Goal: Task Accomplishment & Management: Complete application form

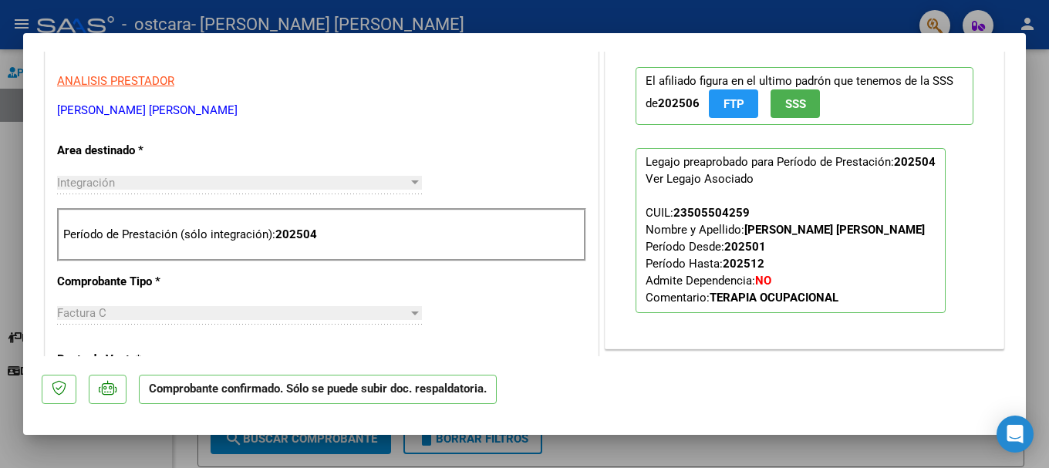
scroll to position [463, 0]
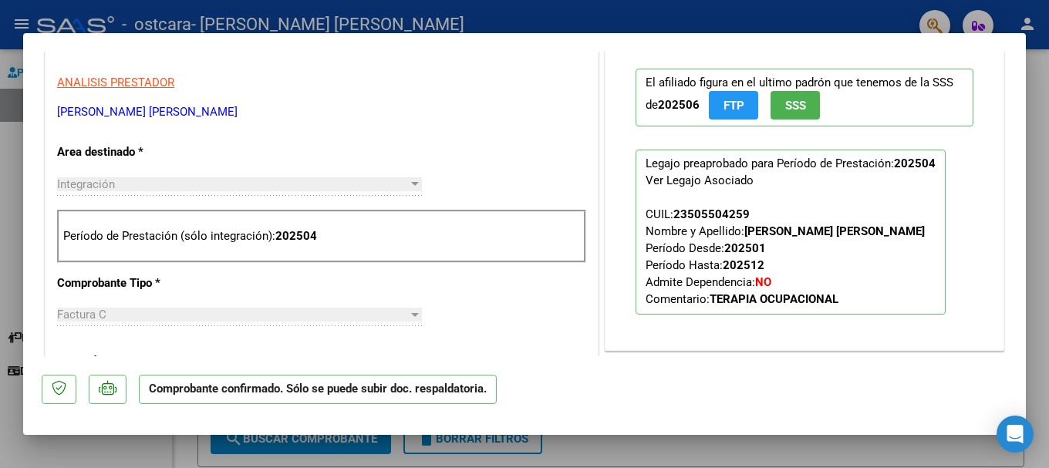
click at [510, 19] on div at bounding box center [524, 234] width 1049 height 468
type input "$ 0,00"
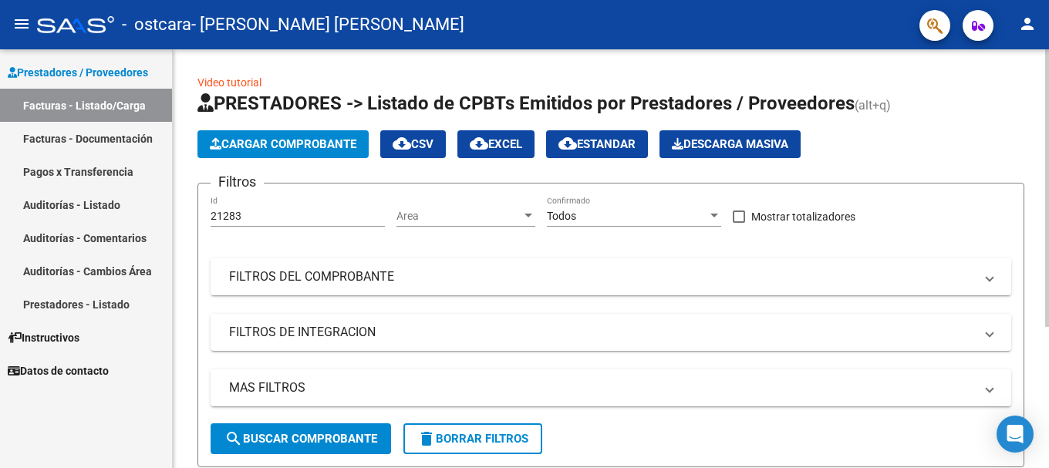
click at [319, 148] on span "Cargar Comprobante" at bounding box center [283, 144] width 147 height 14
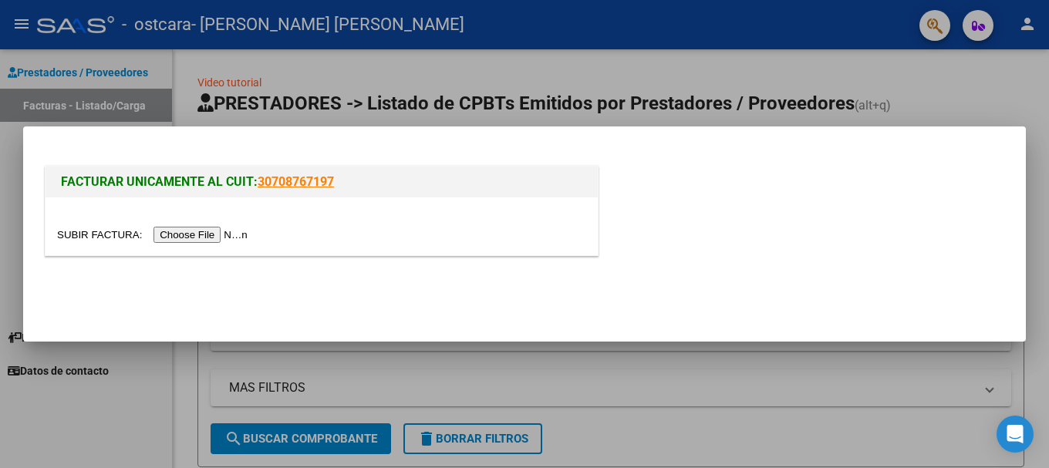
click at [224, 235] on input "file" at bounding box center [154, 235] width 195 height 16
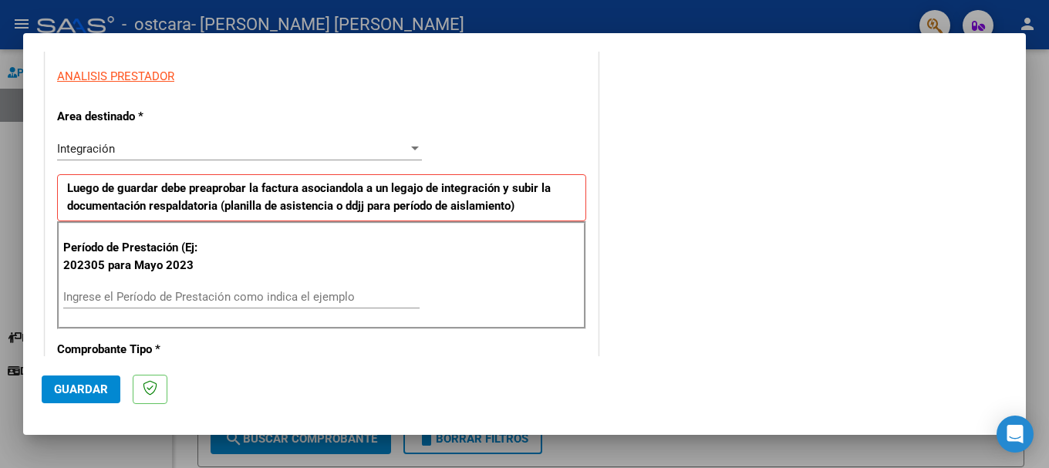
scroll to position [386, 0]
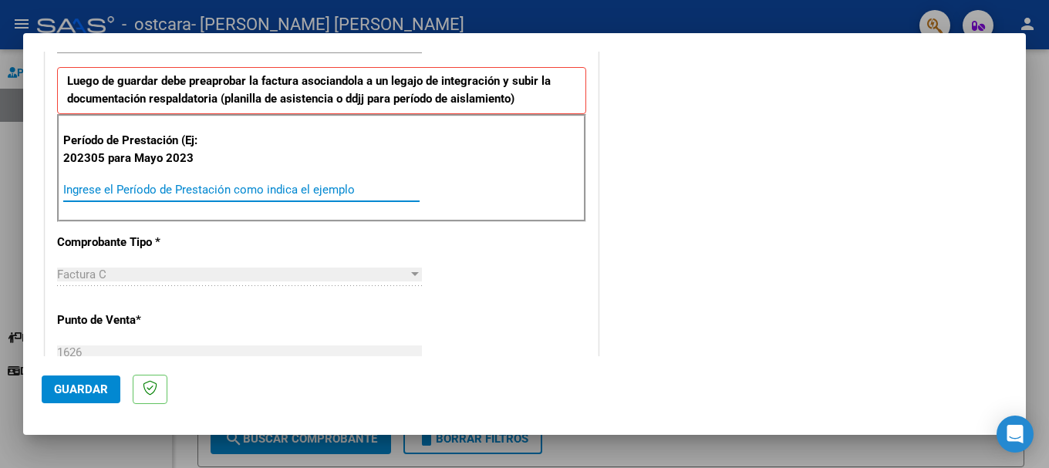
click at [167, 191] on input "Ingrese el Período de Prestación como indica el ejemplo" at bounding box center [241, 190] width 356 height 14
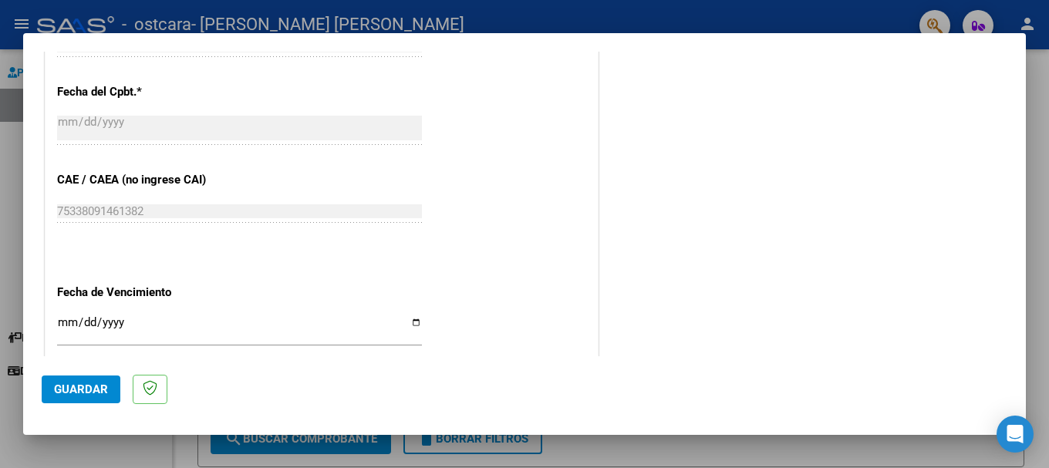
scroll to position [1003, 0]
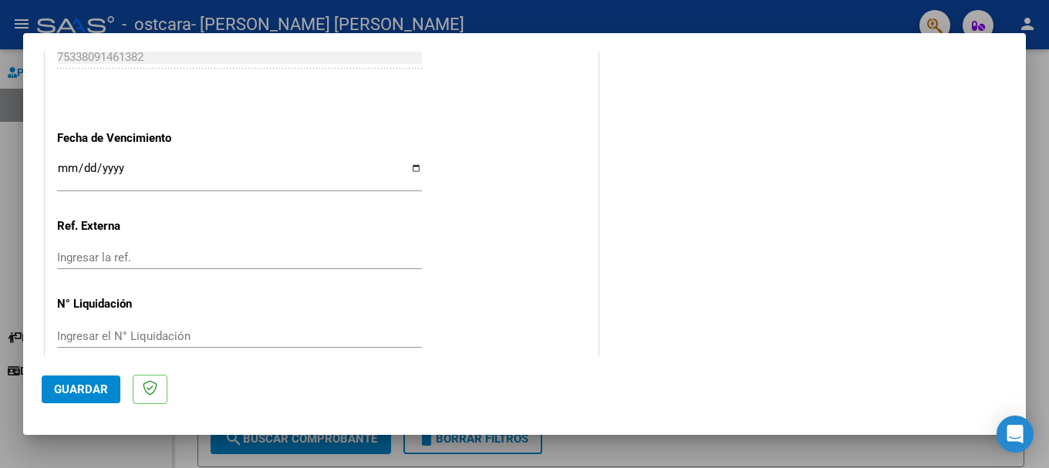
type input "202507"
click at [414, 174] on input "Ingresar la fecha" at bounding box center [239, 174] width 365 height 25
type input "[DATE]"
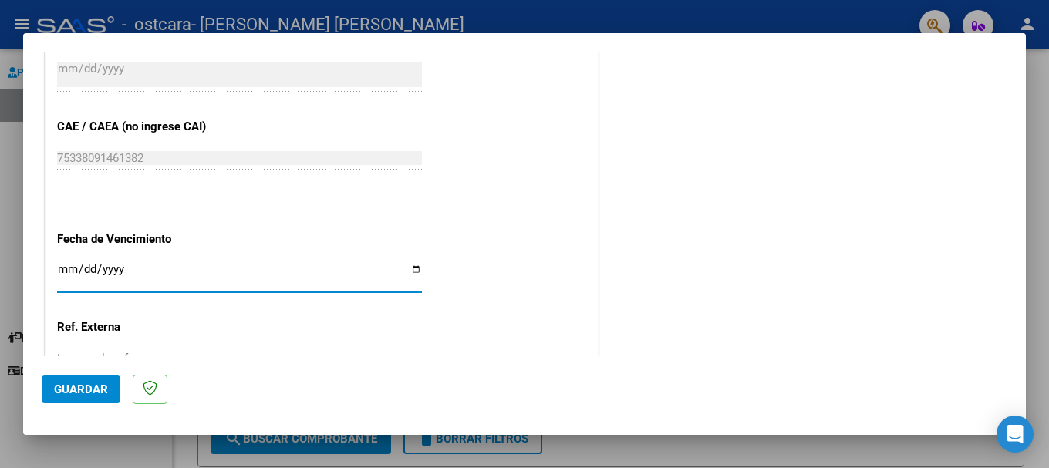
scroll to position [694, 0]
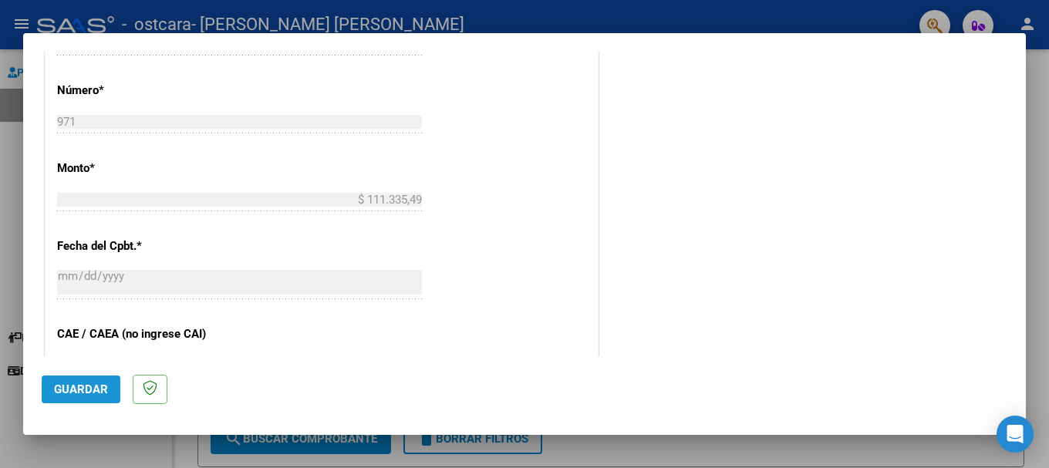
click at [86, 392] on span "Guardar" at bounding box center [81, 390] width 54 height 14
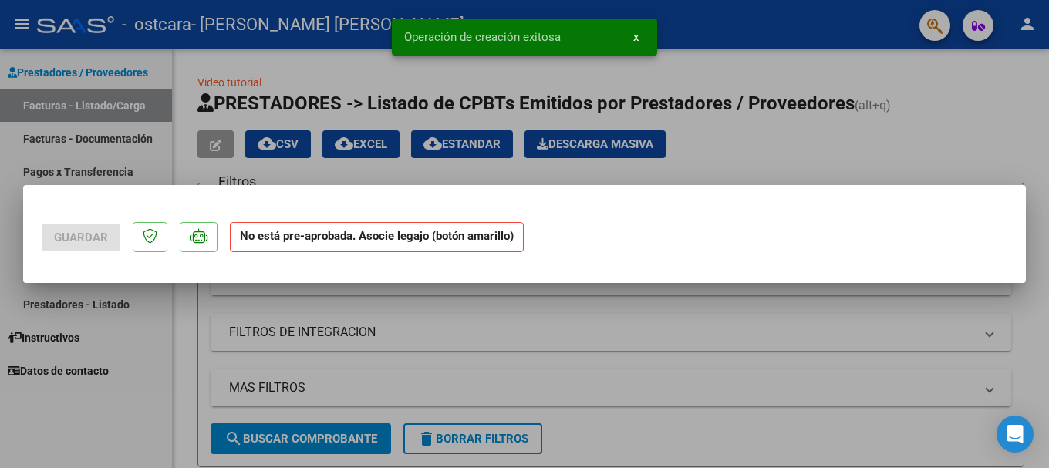
scroll to position [0, 0]
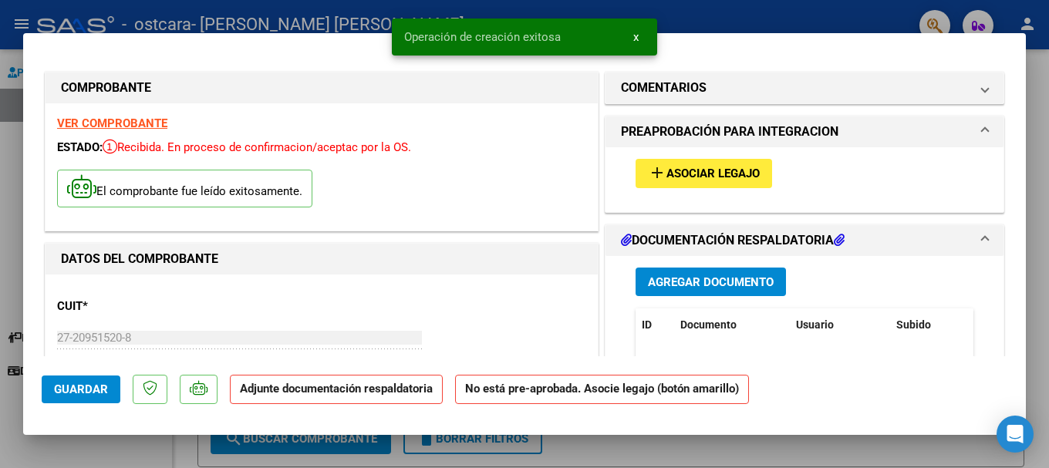
click at [681, 281] on span "Agregar Documento" at bounding box center [711, 282] width 126 height 14
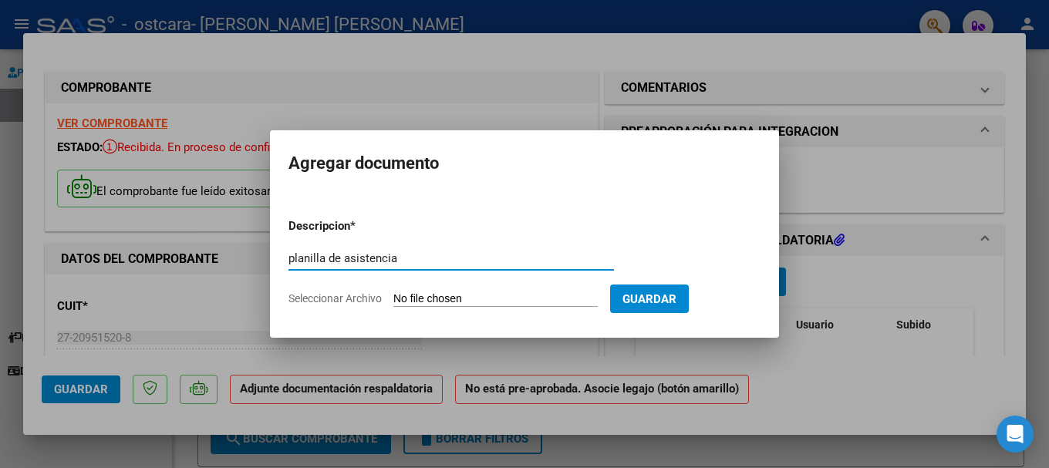
type input "planilla de asistencia"
click at [363, 304] on span "Seleccionar Archivo" at bounding box center [334, 298] width 93 height 12
click at [393, 304] on input "Seleccionar Archivo" at bounding box center [495, 299] width 204 height 15
type input "C:\fakepath\[PERSON_NAME] mes julio.pdf"
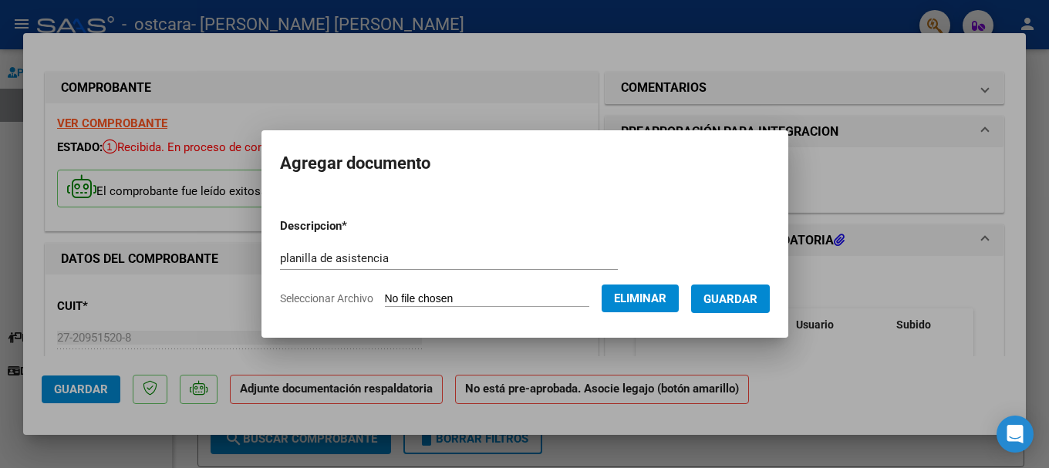
click at [757, 296] on span "Guardar" at bounding box center [730, 299] width 54 height 14
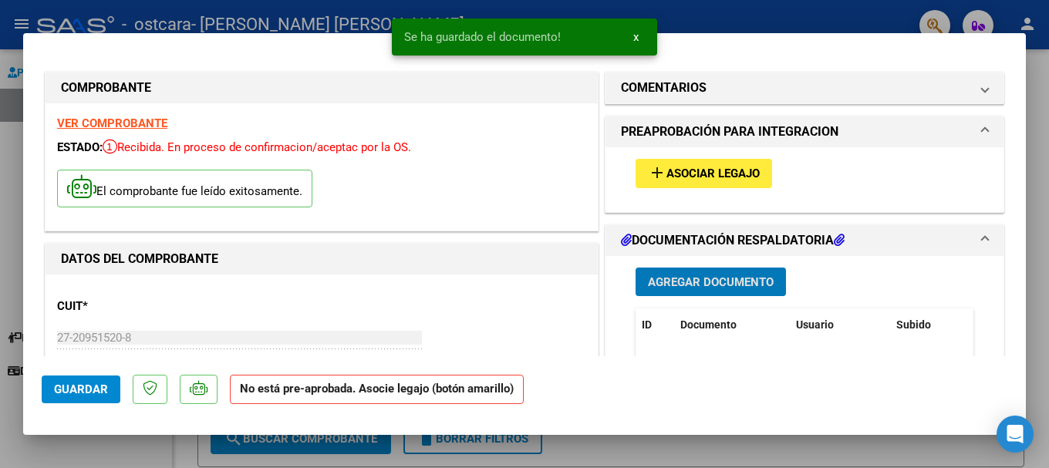
click at [695, 173] on span "Asociar Legajo" at bounding box center [712, 174] width 93 height 14
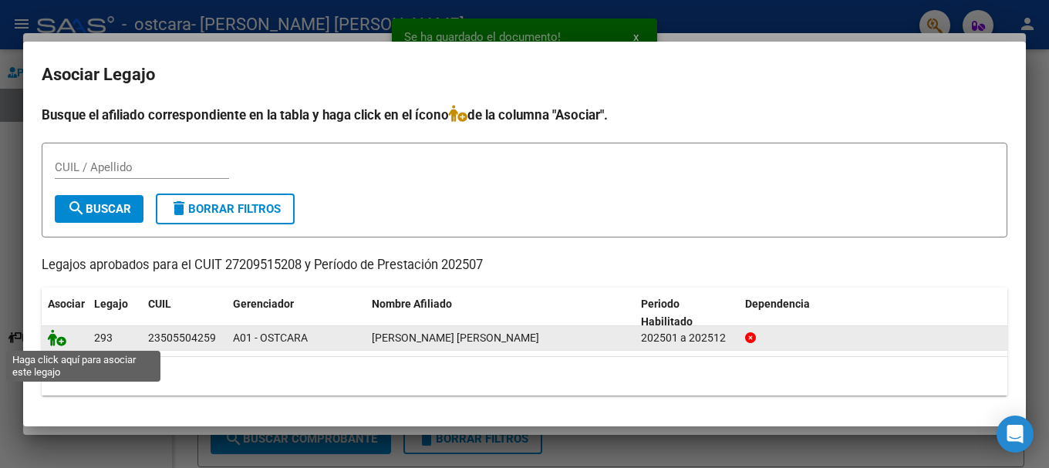
click at [48, 339] on icon at bounding box center [57, 337] width 19 height 17
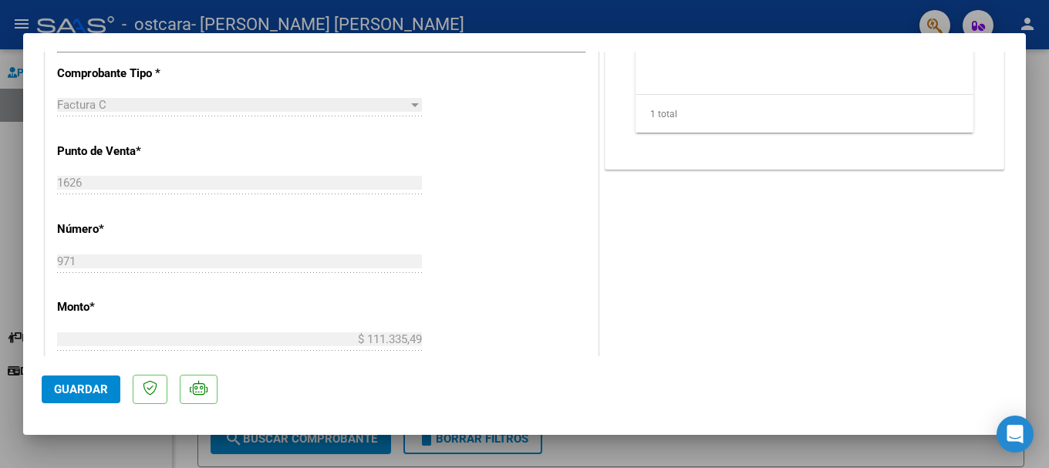
scroll to position [617, 0]
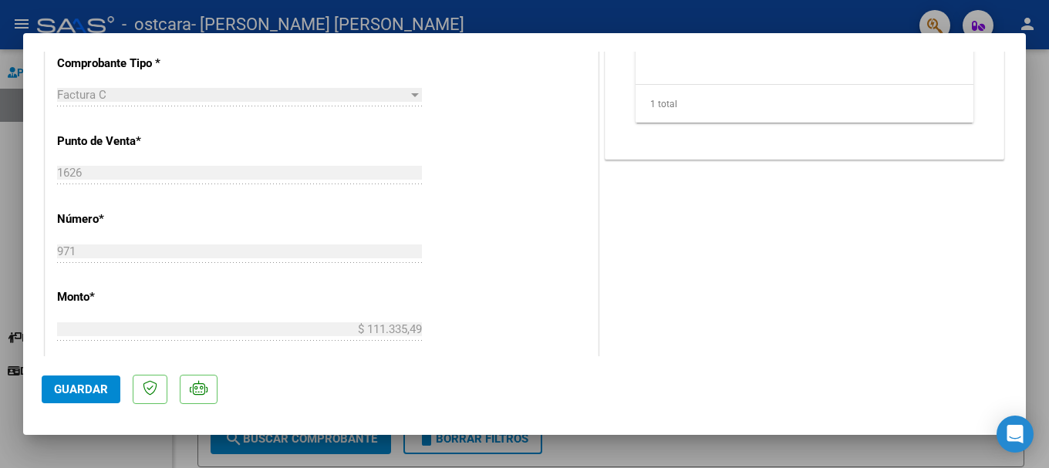
click at [575, 0] on div at bounding box center [524, 234] width 1049 height 468
type input "$ 0,00"
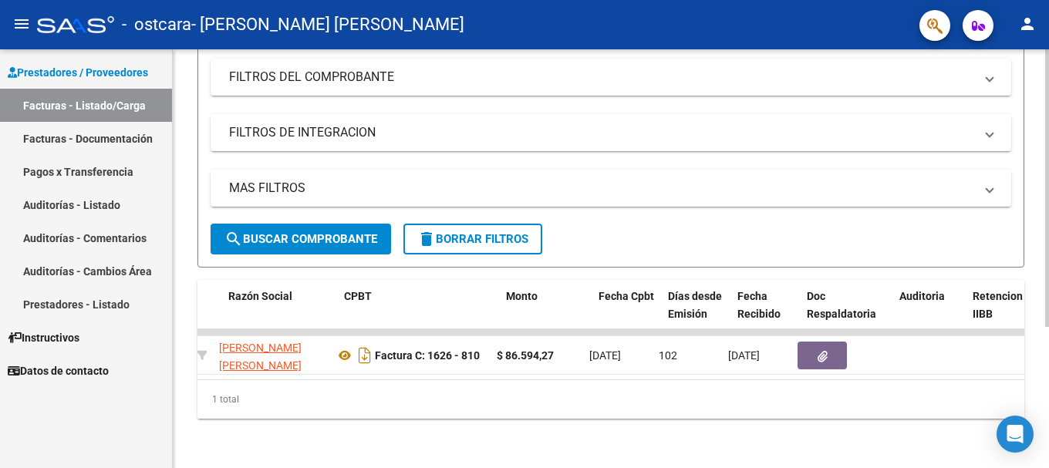
scroll to position [0, 413]
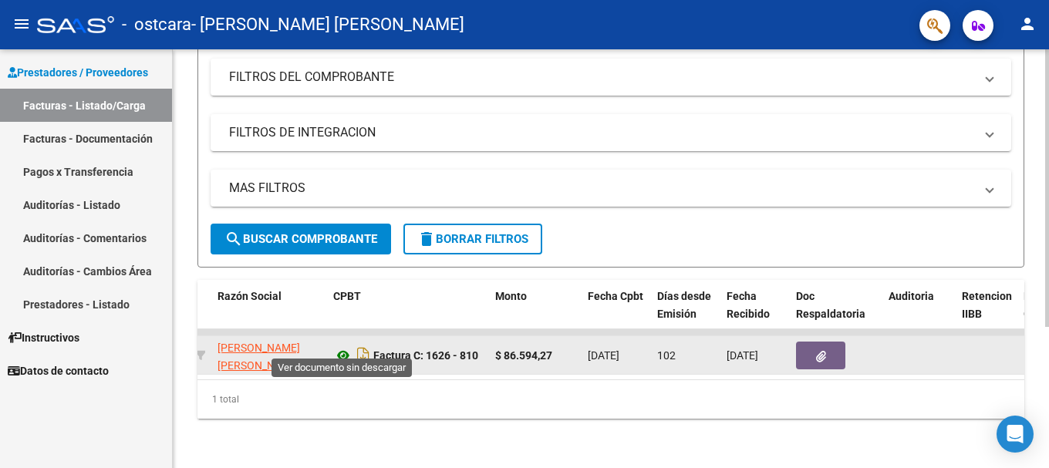
click at [343, 346] on icon at bounding box center [343, 355] width 20 height 19
click at [821, 351] on icon "button" at bounding box center [821, 357] width 10 height 12
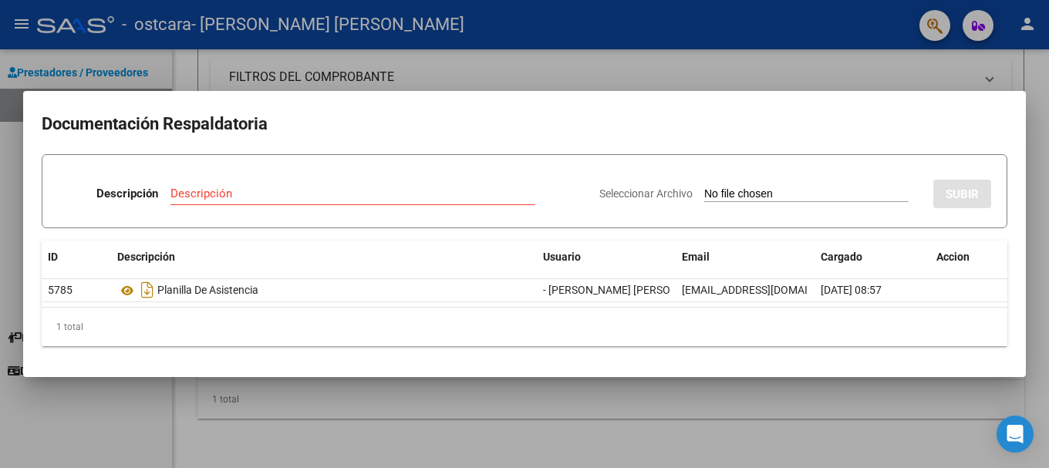
click at [110, 401] on div at bounding box center [524, 234] width 1049 height 468
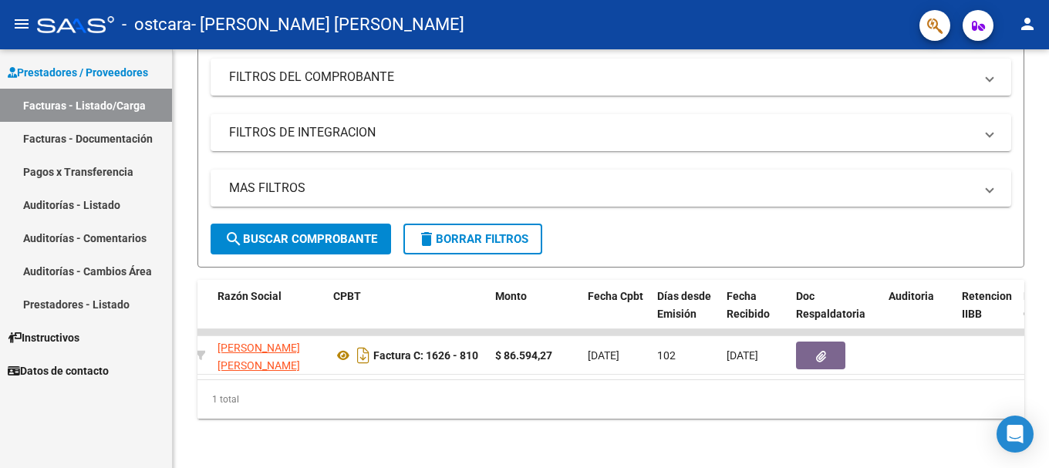
click at [112, 136] on link "Facturas - Documentación" at bounding box center [86, 138] width 172 height 33
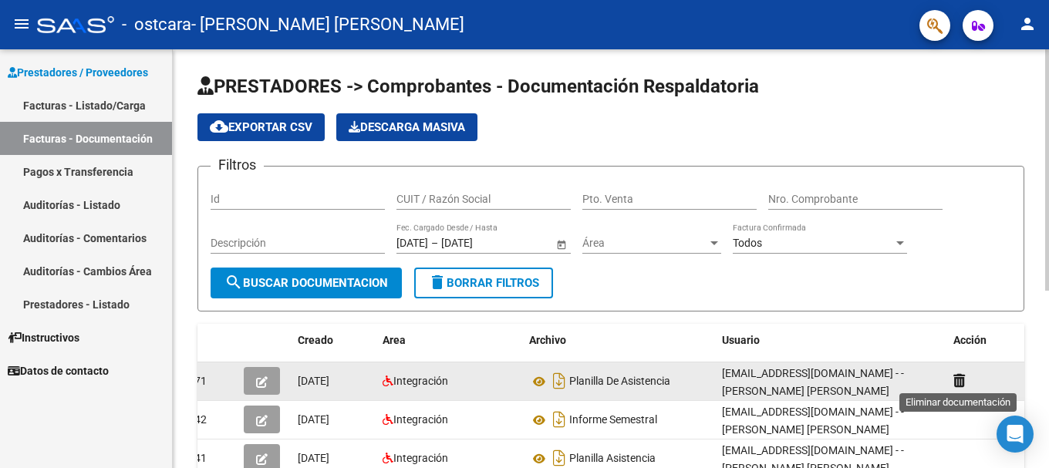
scroll to position [77, 0]
